Goal: Task Accomplishment & Management: Manage account settings

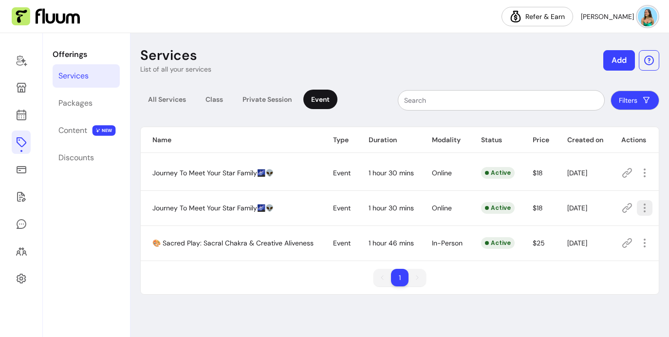
click at [639, 208] on icon "button" at bounding box center [644, 208] width 12 height 12
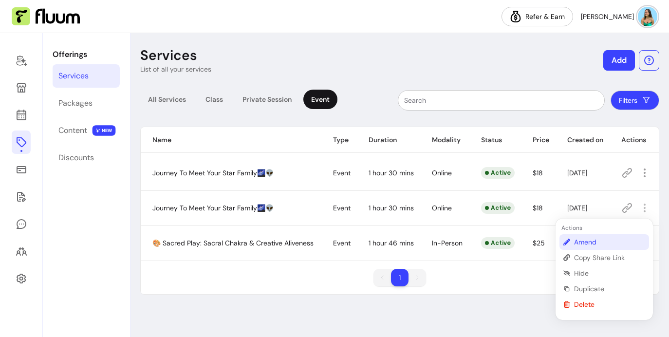
click at [594, 238] on span "Amend" at bounding box center [609, 242] width 71 height 10
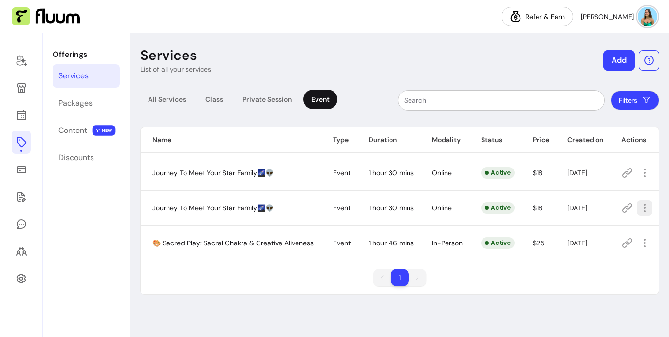
click at [642, 204] on icon "button" at bounding box center [644, 208] width 12 height 12
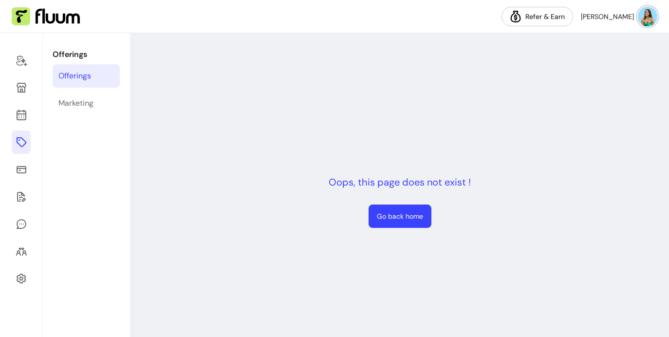
click at [78, 83] on link "Offerings" at bounding box center [86, 75] width 67 height 23
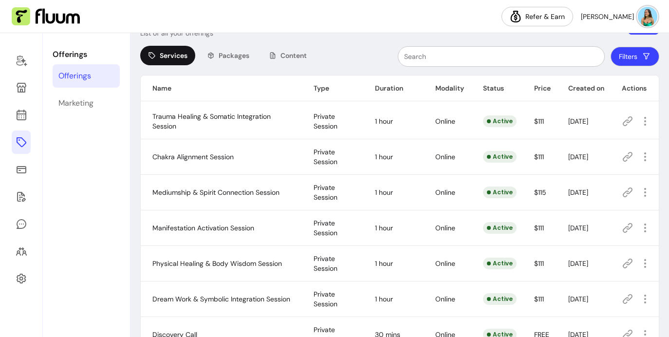
scroll to position [34, 0]
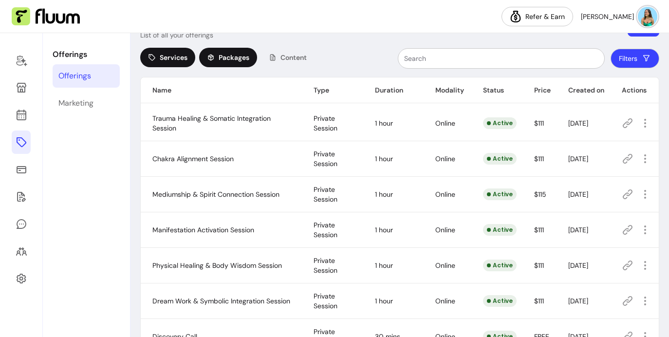
click at [233, 59] on span "Packages" at bounding box center [233, 58] width 31 height 10
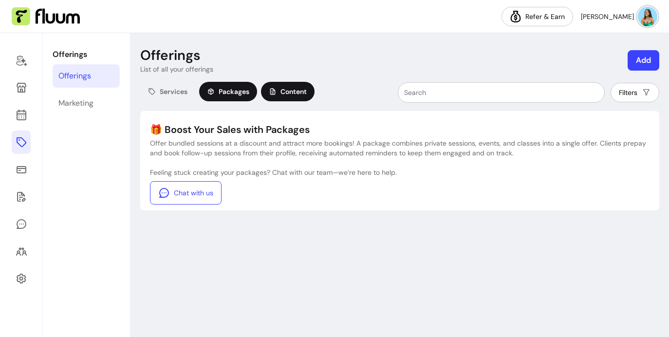
click at [292, 99] on div "Content" at bounding box center [288, 91] width 54 height 19
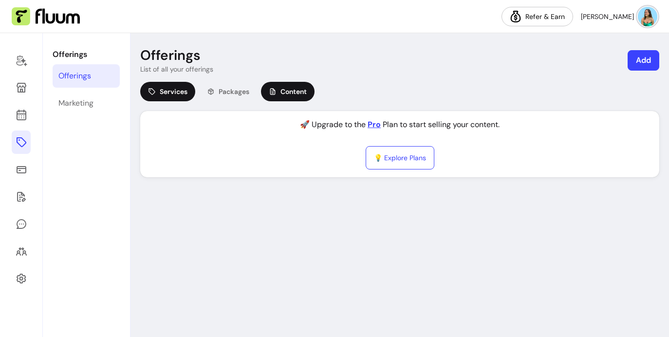
click at [168, 93] on span "Services" at bounding box center [174, 92] width 28 height 10
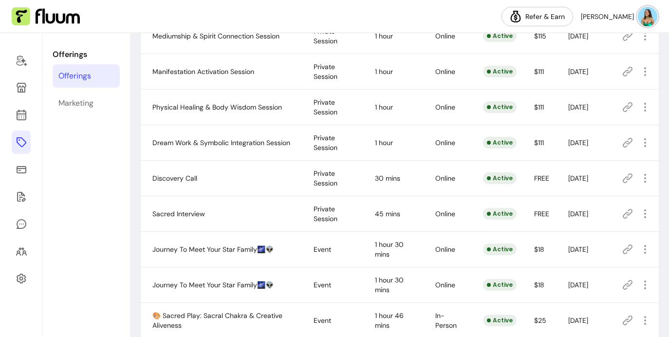
scroll to position [241, 0]
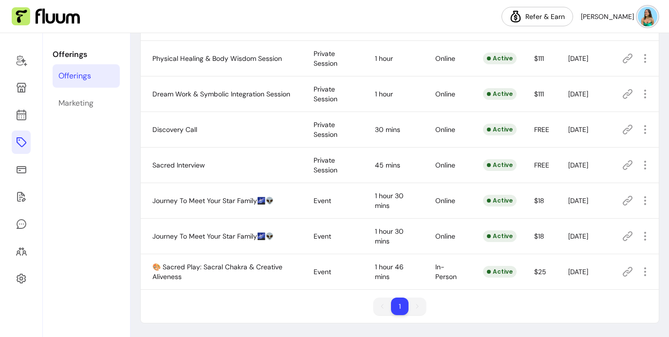
click at [627, 239] on icon at bounding box center [627, 236] width 10 height 10
